Goal: Information Seeking & Learning: Learn about a topic

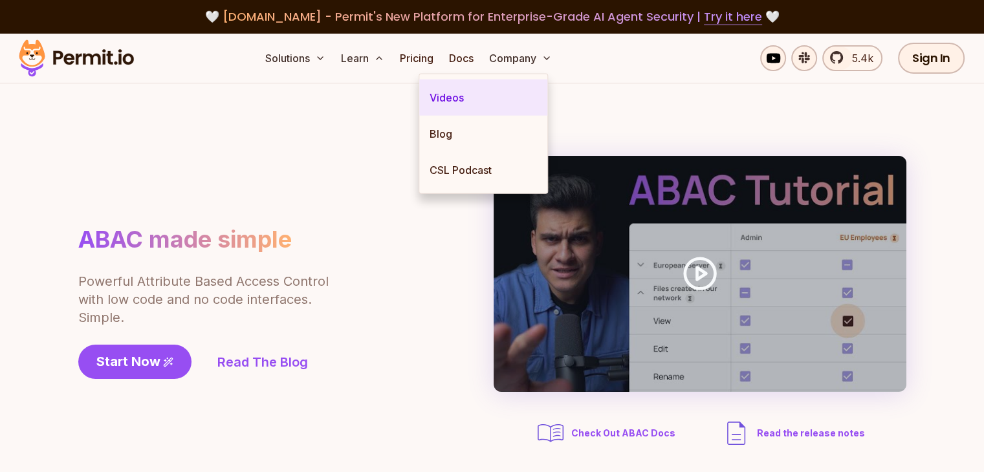
click at [452, 91] on link "Videos" at bounding box center [483, 98] width 128 height 36
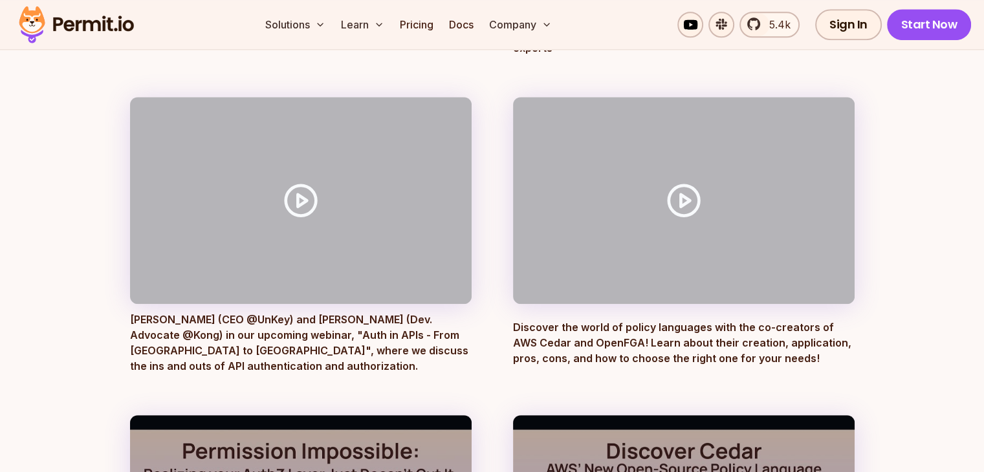
scroll to position [1142, 0]
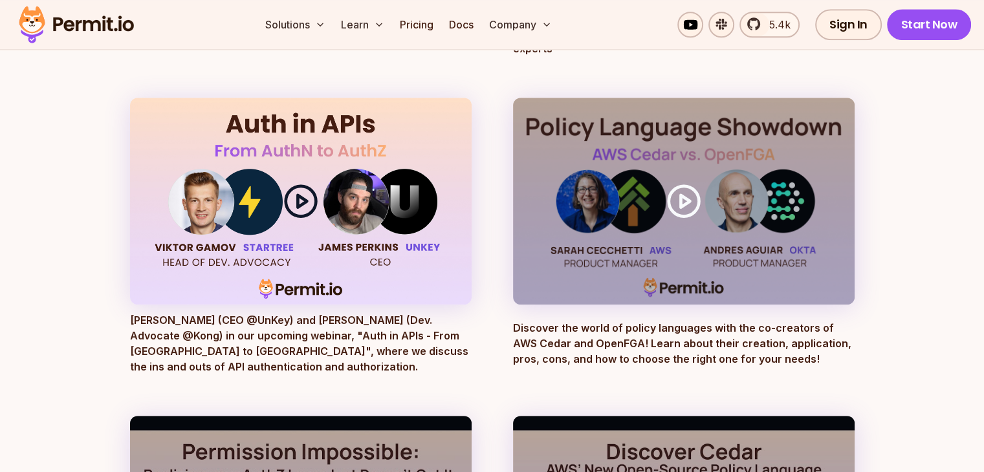
click at [305, 189] on icon at bounding box center [301, 201] width 36 height 36
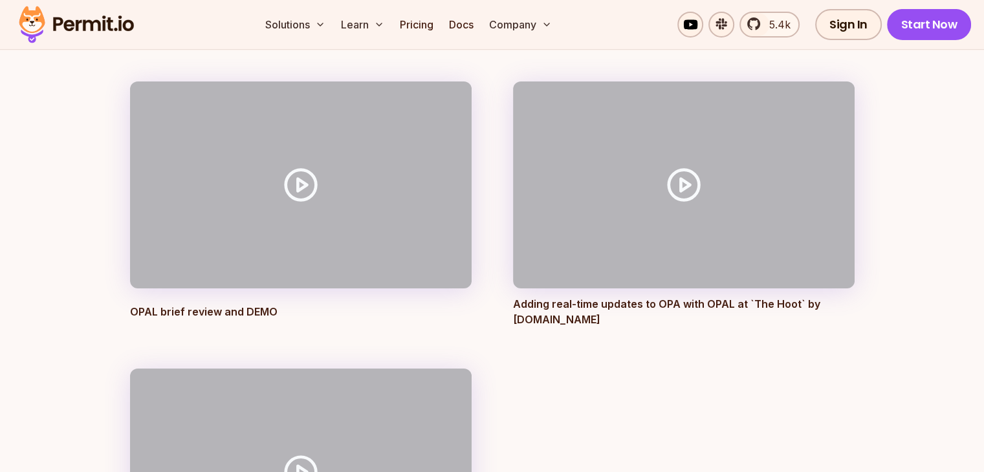
scroll to position [4666, 0]
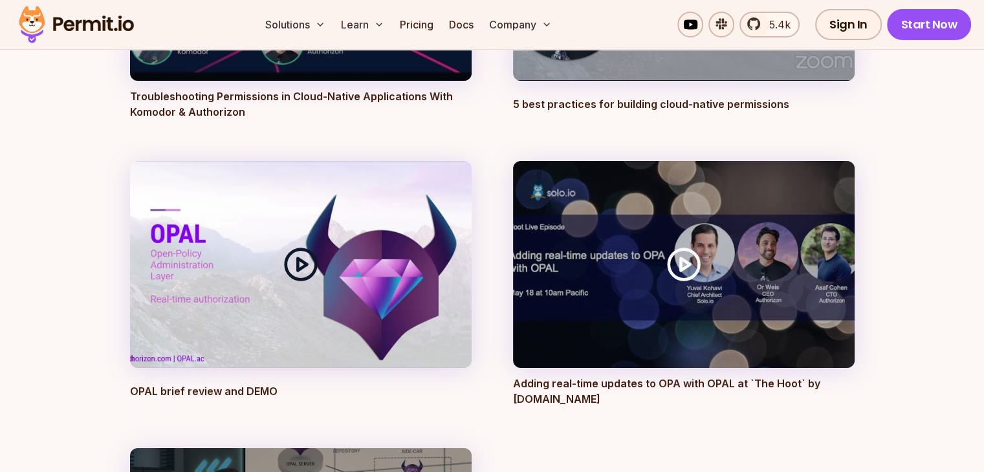
click at [307, 246] on icon at bounding box center [301, 264] width 36 height 36
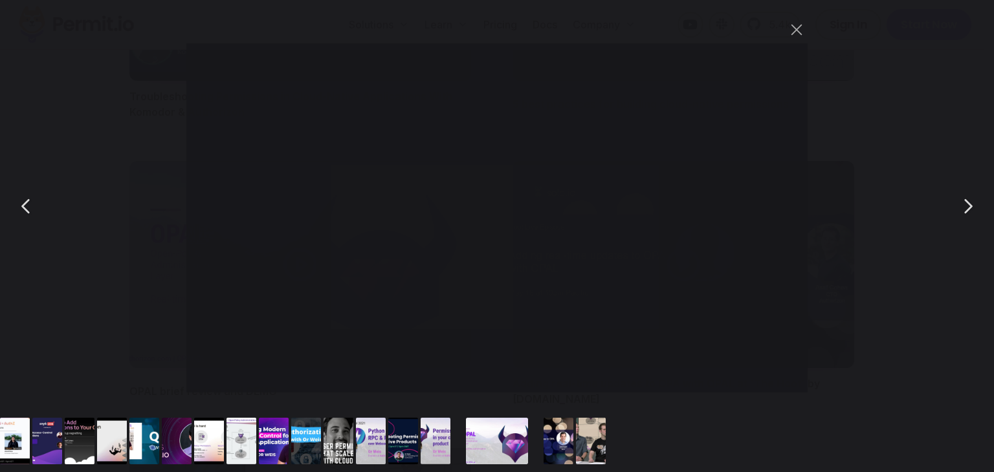
click at [133, 59] on div "You can close this modal content with the ESC key" at bounding box center [497, 206] width 994 height 413
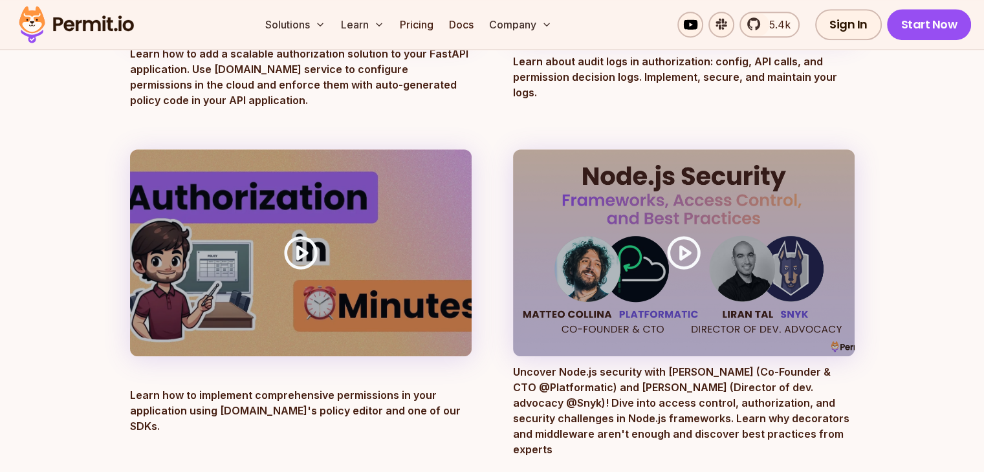
scroll to position [740, 0]
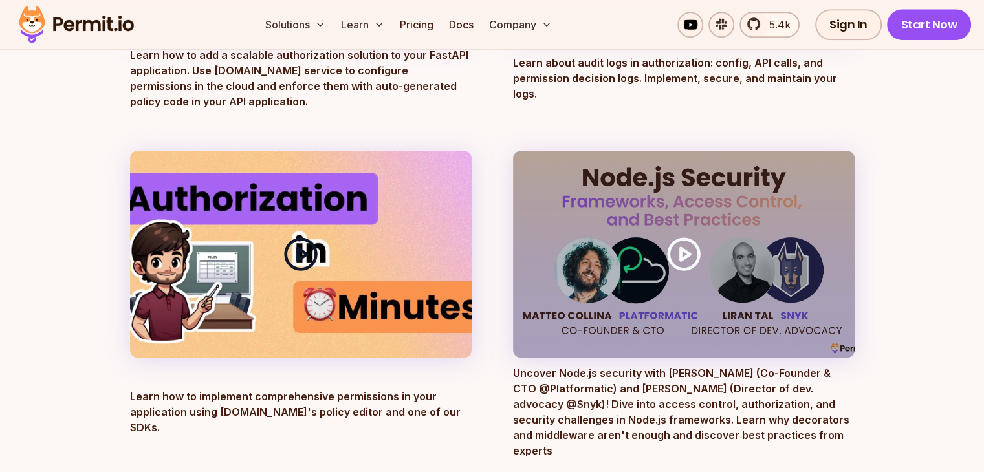
click at [298, 249] on polygon at bounding box center [302, 254] width 9 height 12
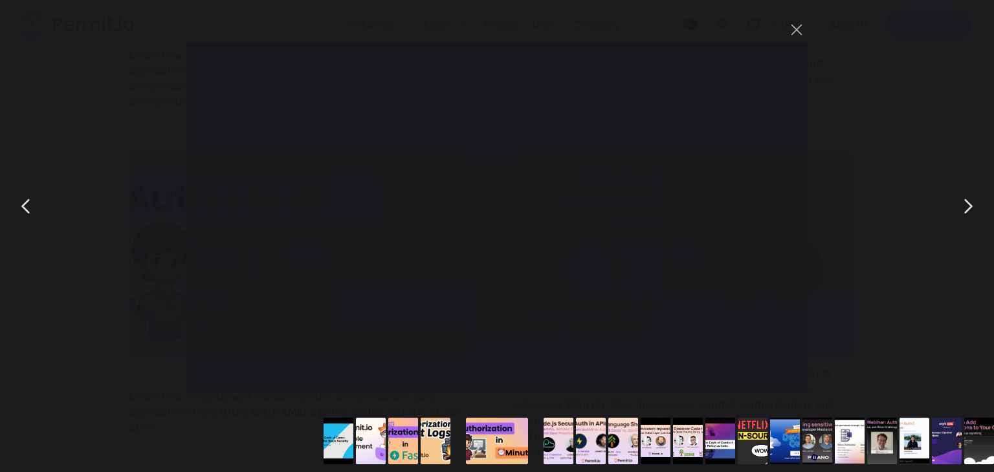
click at [884, 76] on div "You can close this modal content with the ESC key" at bounding box center [497, 206] width 994 height 413
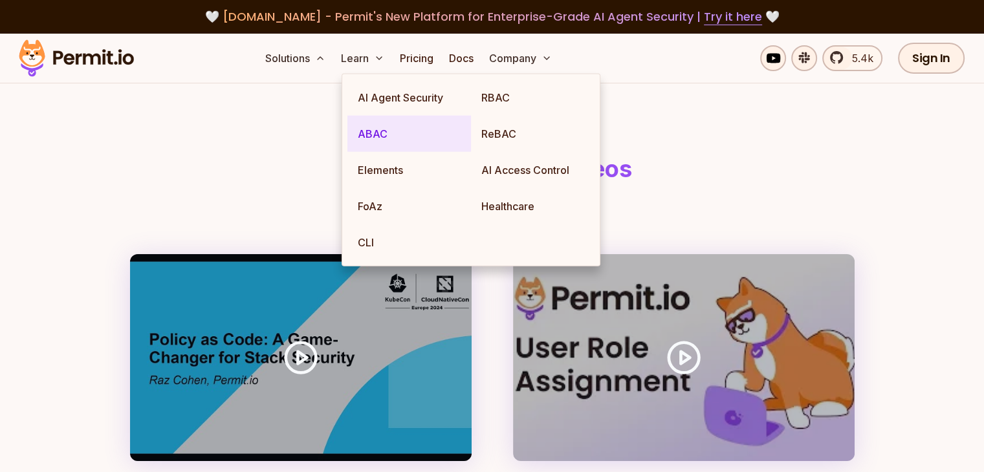
click at [374, 127] on link "ABAC" at bounding box center [409, 134] width 124 height 36
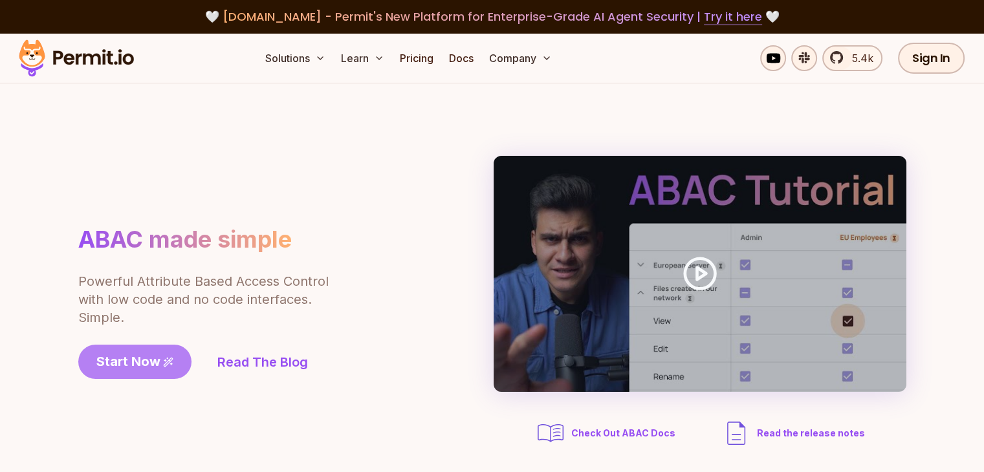
click at [151, 360] on span "Start Now" at bounding box center [128, 362] width 64 height 18
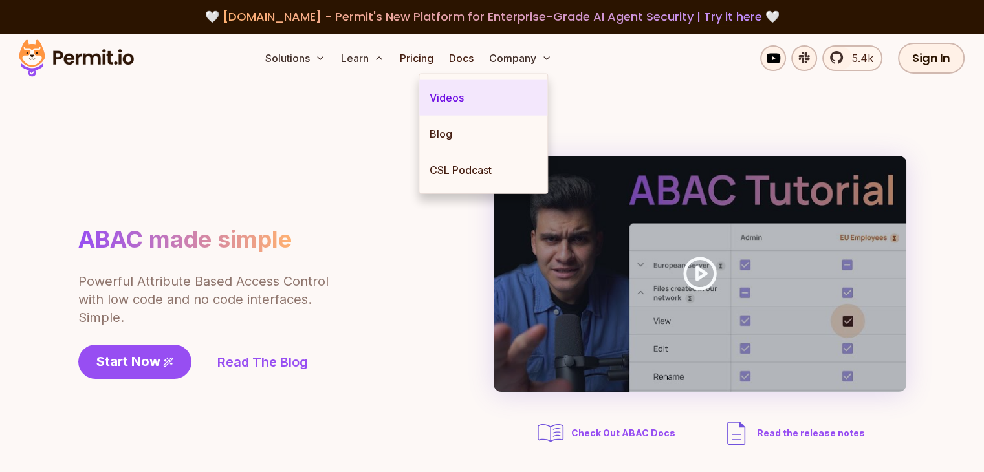
click at [448, 102] on link "Videos" at bounding box center [483, 98] width 128 height 36
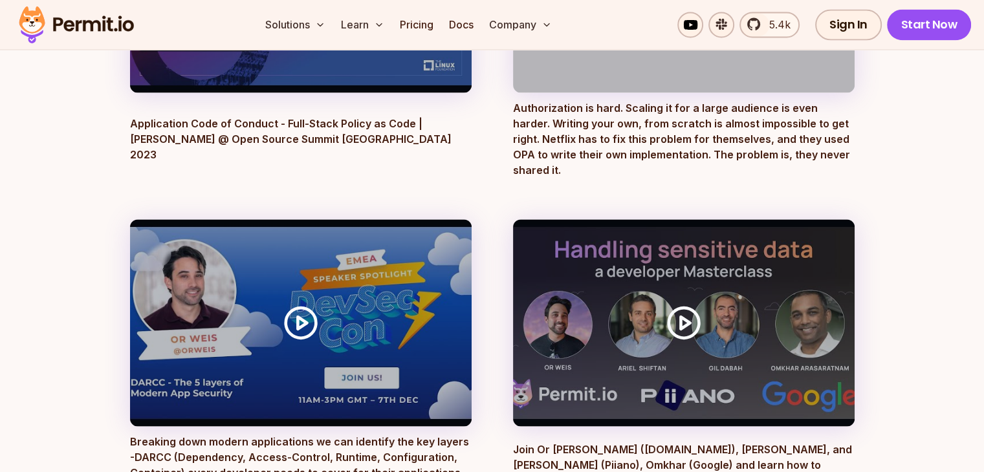
scroll to position [1974, 0]
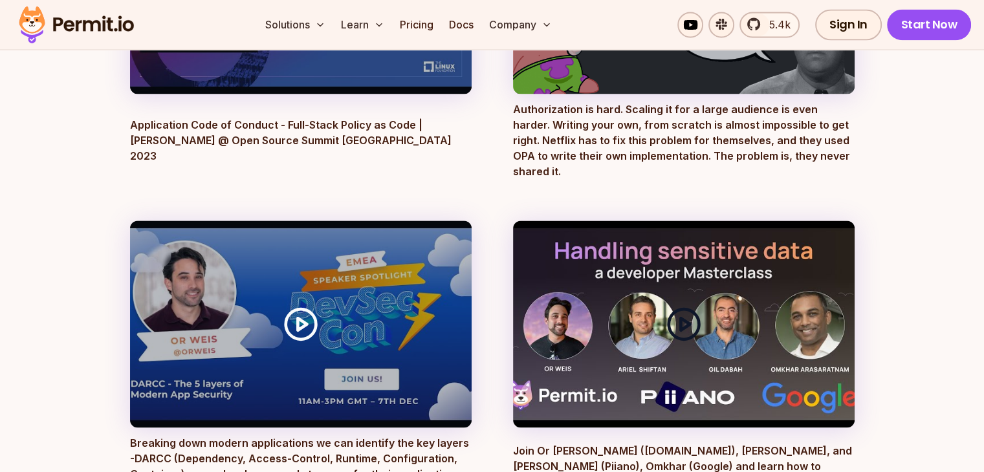
click at [686, 318] on polygon at bounding box center [685, 324] width 9 height 12
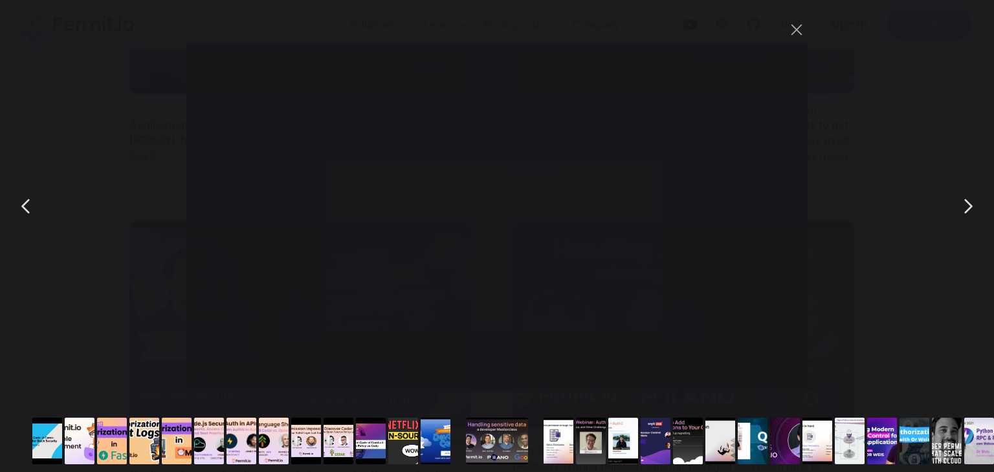
click at [983, 112] on div "You can close this modal content with the ESC key" at bounding box center [497, 206] width 994 height 413
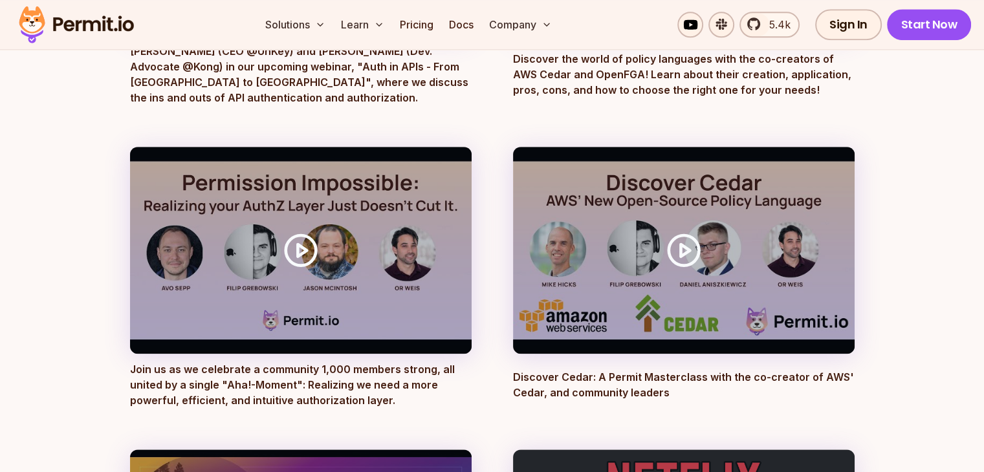
scroll to position [1353, 0]
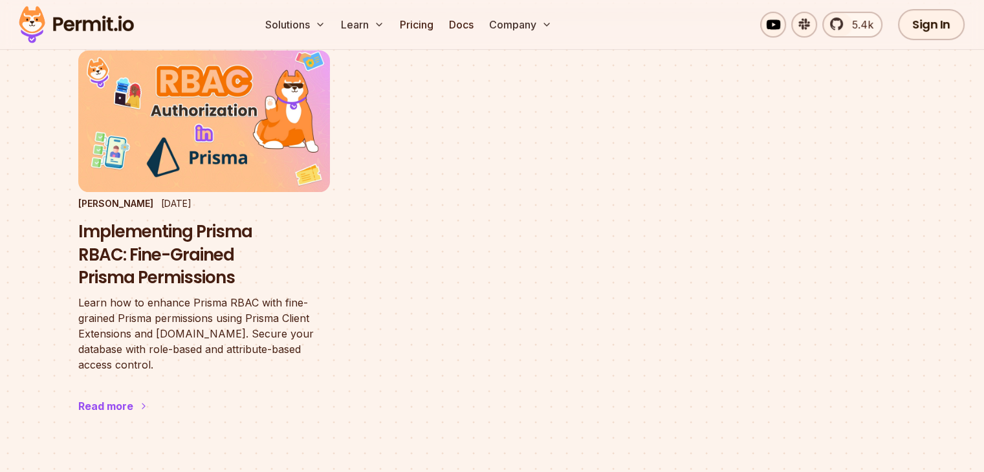
scroll to position [146, 0]
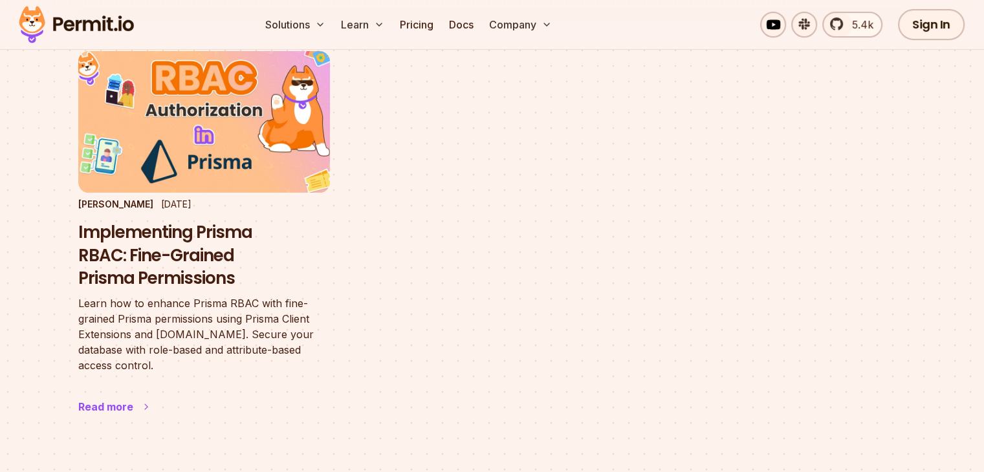
click at [186, 257] on h3 "Implementing Prisma RBAC: Fine-Grained Prisma Permissions" at bounding box center [204, 255] width 252 height 69
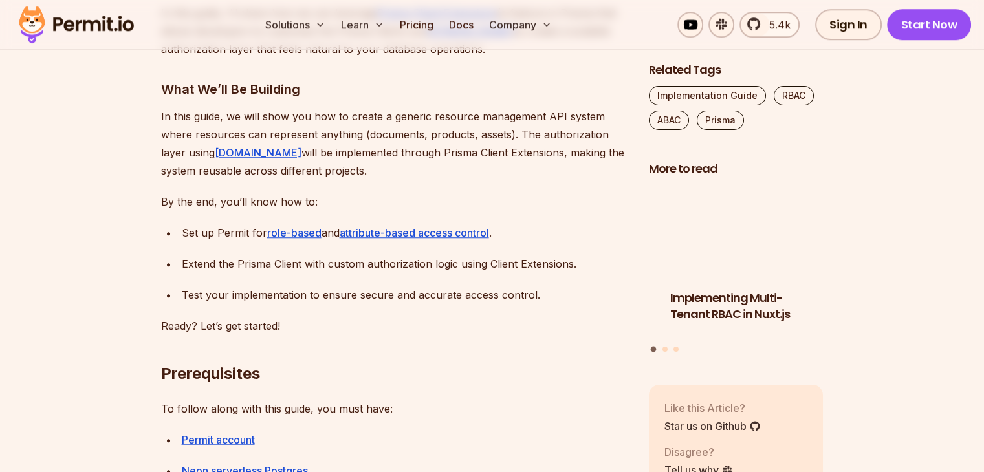
scroll to position [1035, 0]
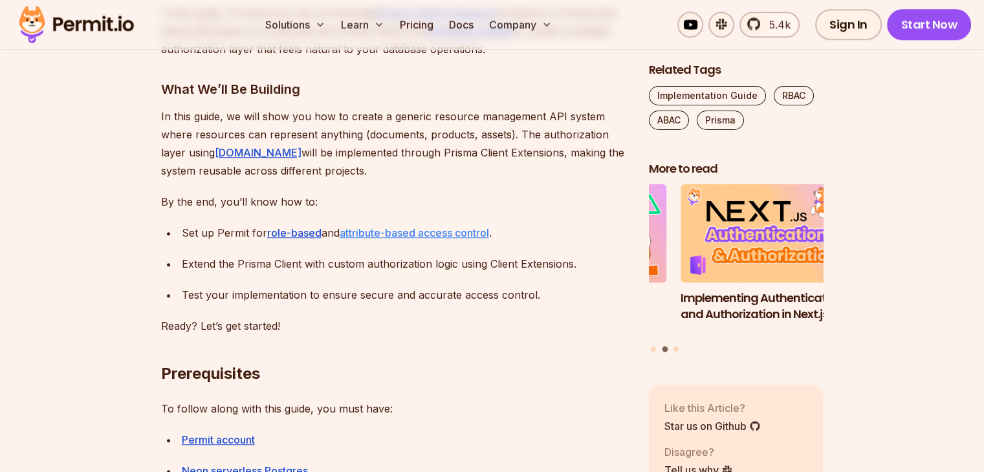
click at [438, 228] on link "attribute-based access control" at bounding box center [414, 232] width 149 height 13
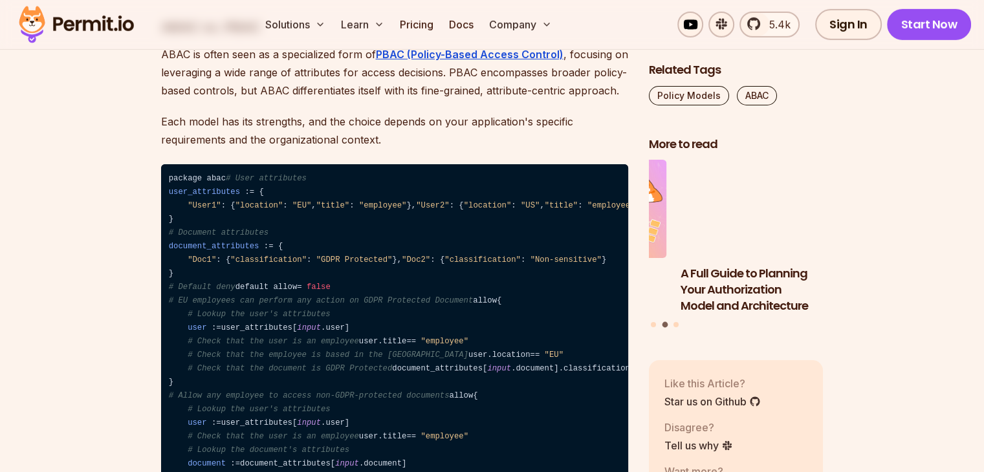
scroll to position [4408, 0]
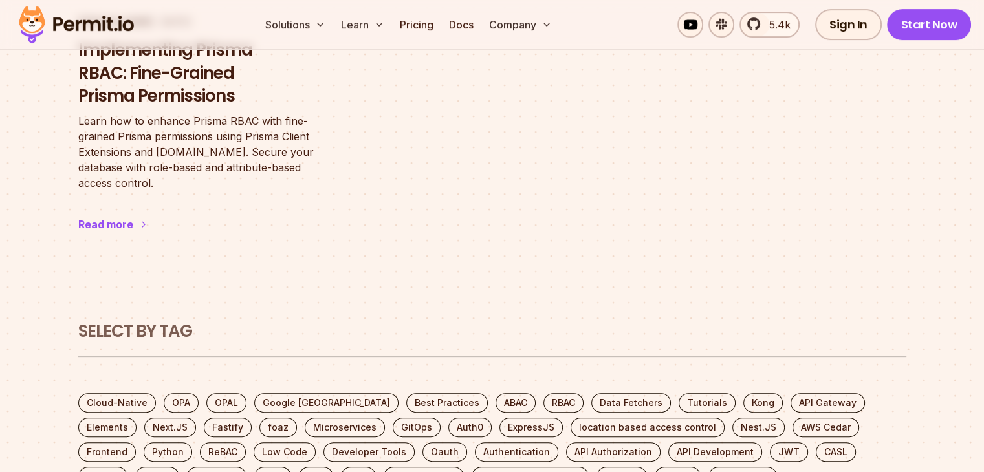
scroll to position [299, 0]
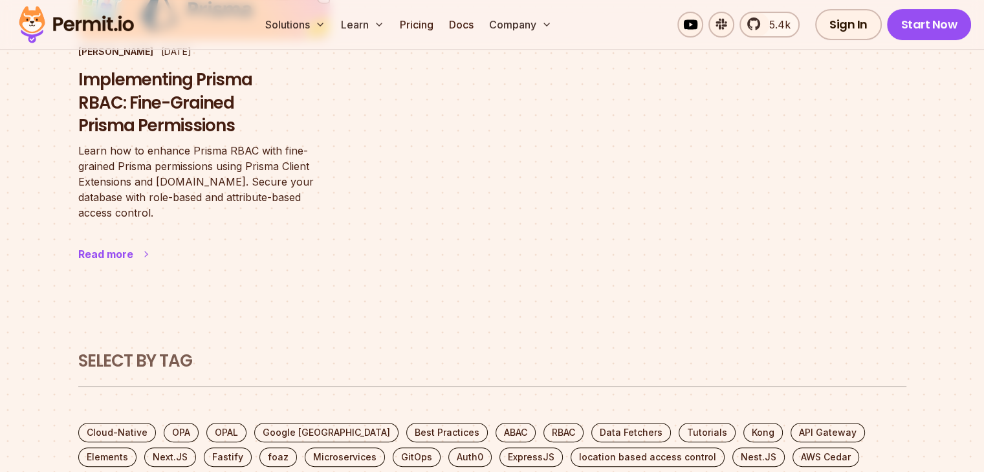
click at [93, 257] on div "Read more" at bounding box center [105, 254] width 55 height 16
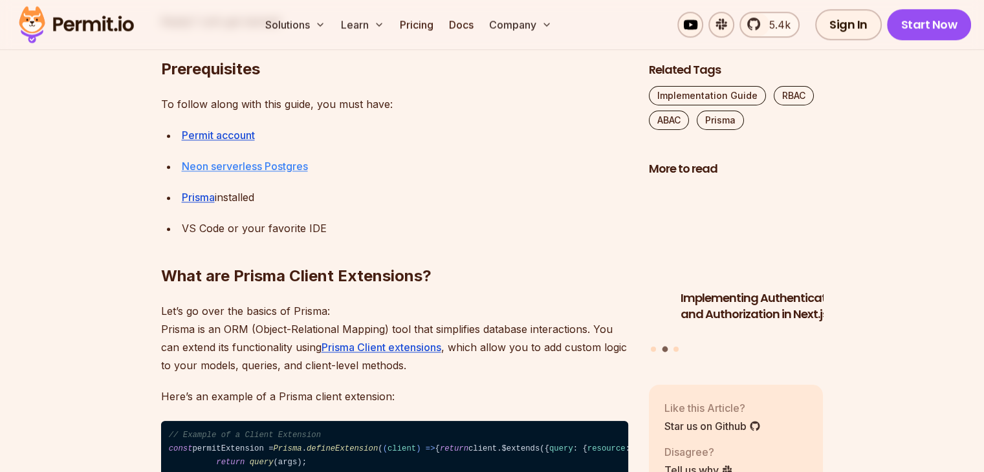
scroll to position [1335, 0]
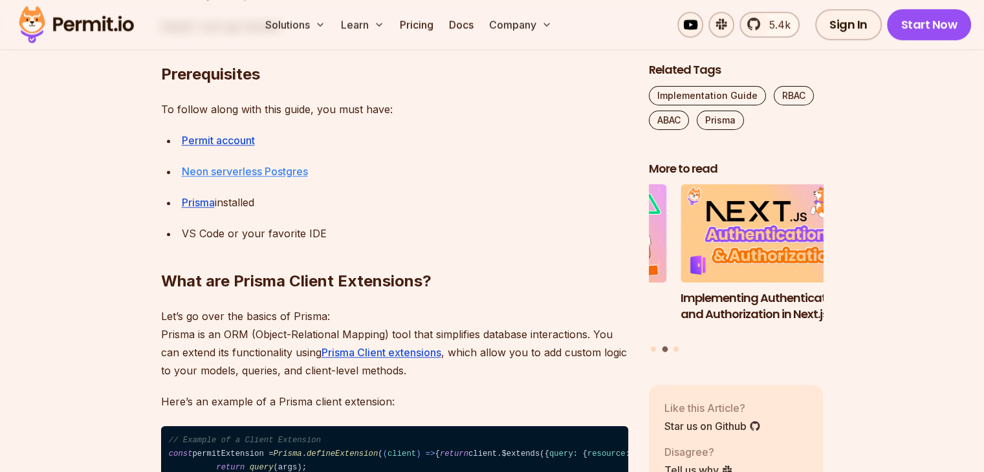
click at [278, 166] on link "Neon serverless Postgres" at bounding box center [245, 171] width 126 height 13
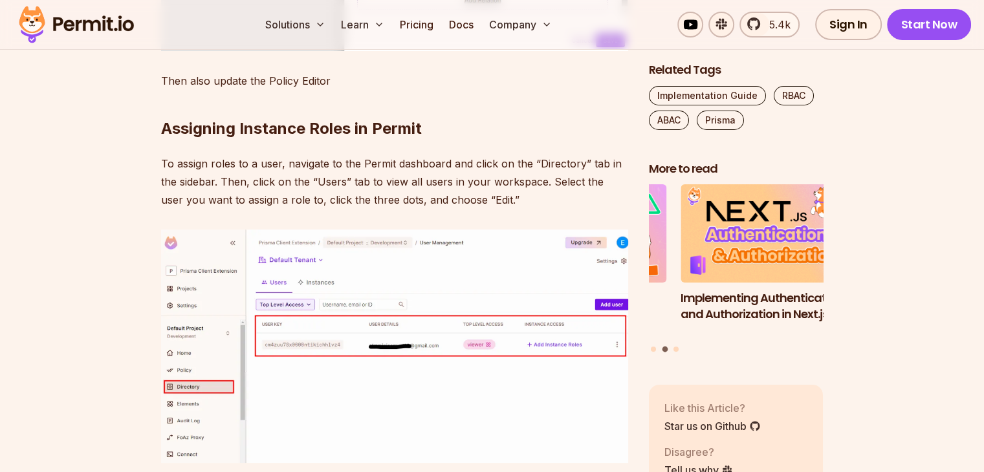
scroll to position [9721, 0]
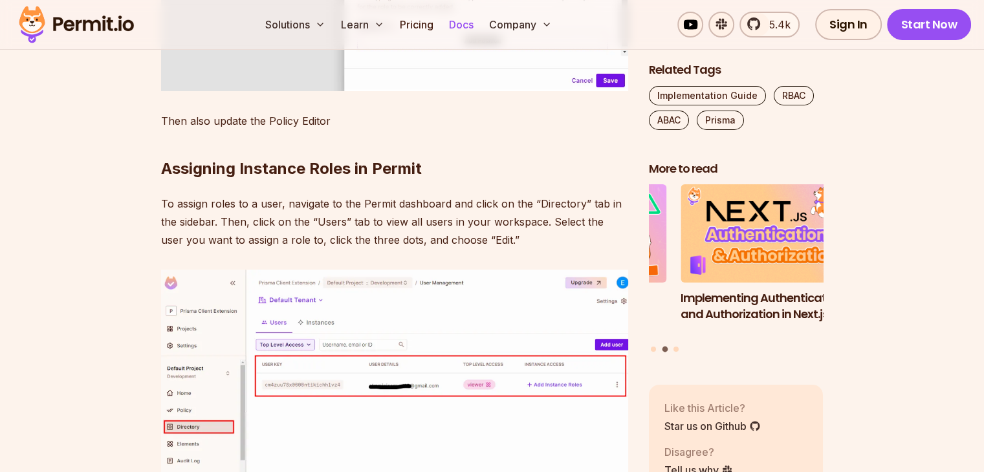
click at [479, 22] on link "Docs" at bounding box center [461, 25] width 35 height 26
